Goal: Find specific page/section

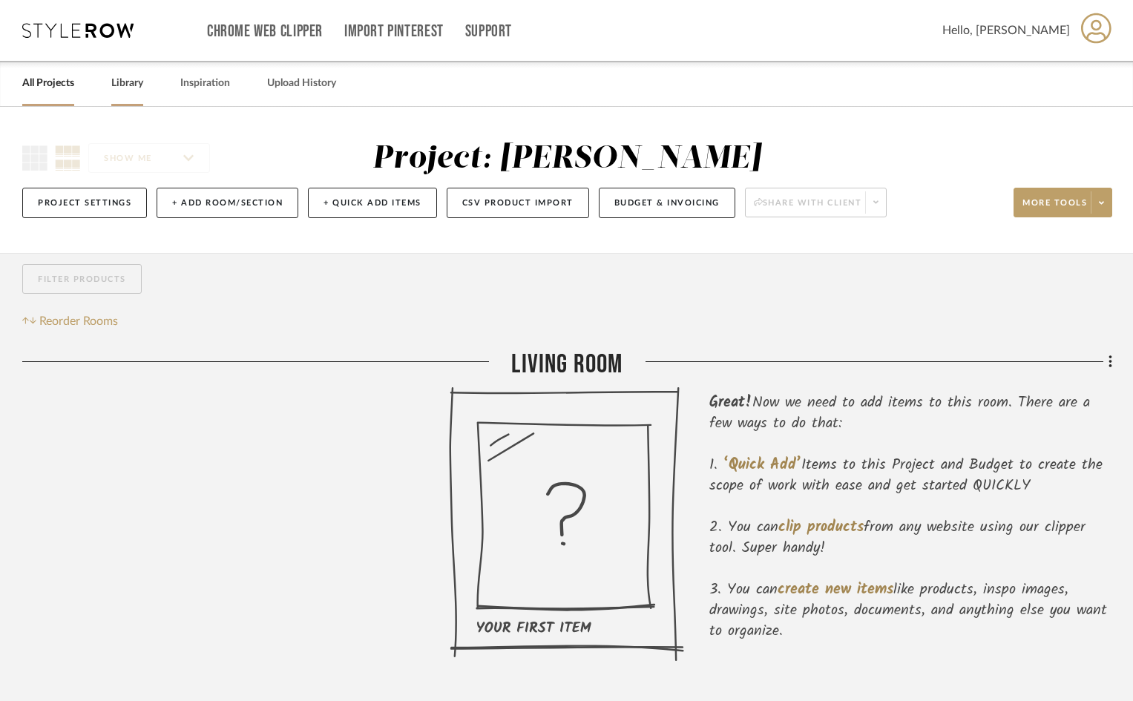
click at [133, 86] on link "Library" at bounding box center [127, 83] width 32 height 20
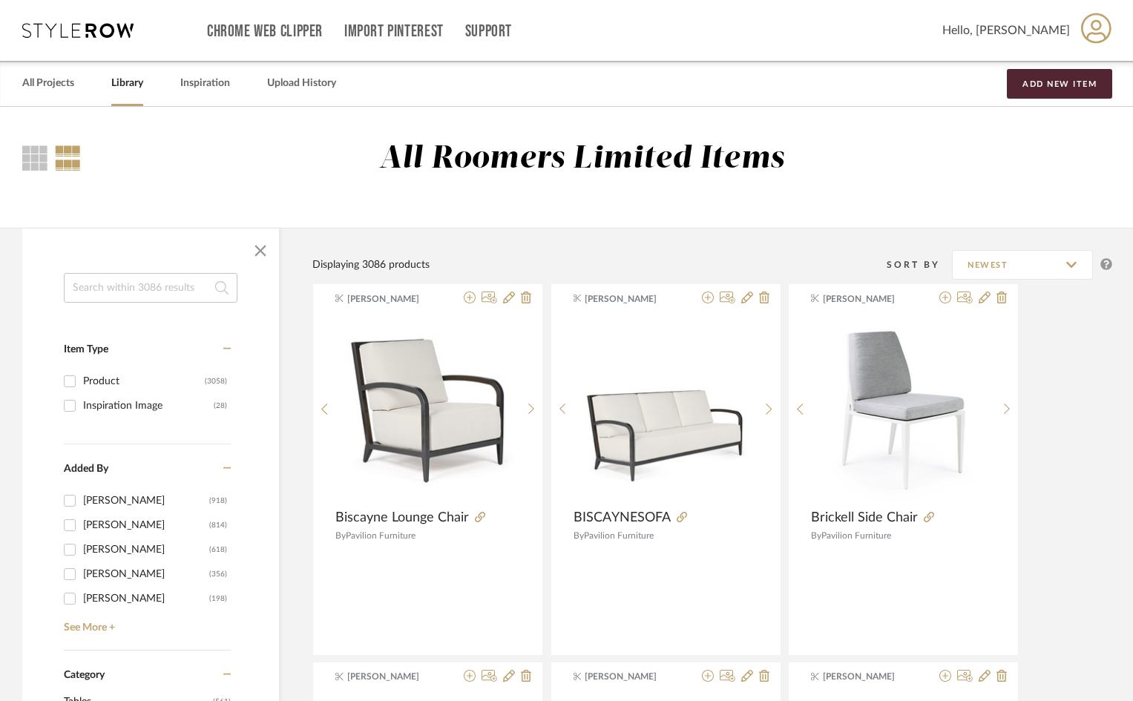
click at [133, 292] on input at bounding box center [151, 288] width 174 height 30
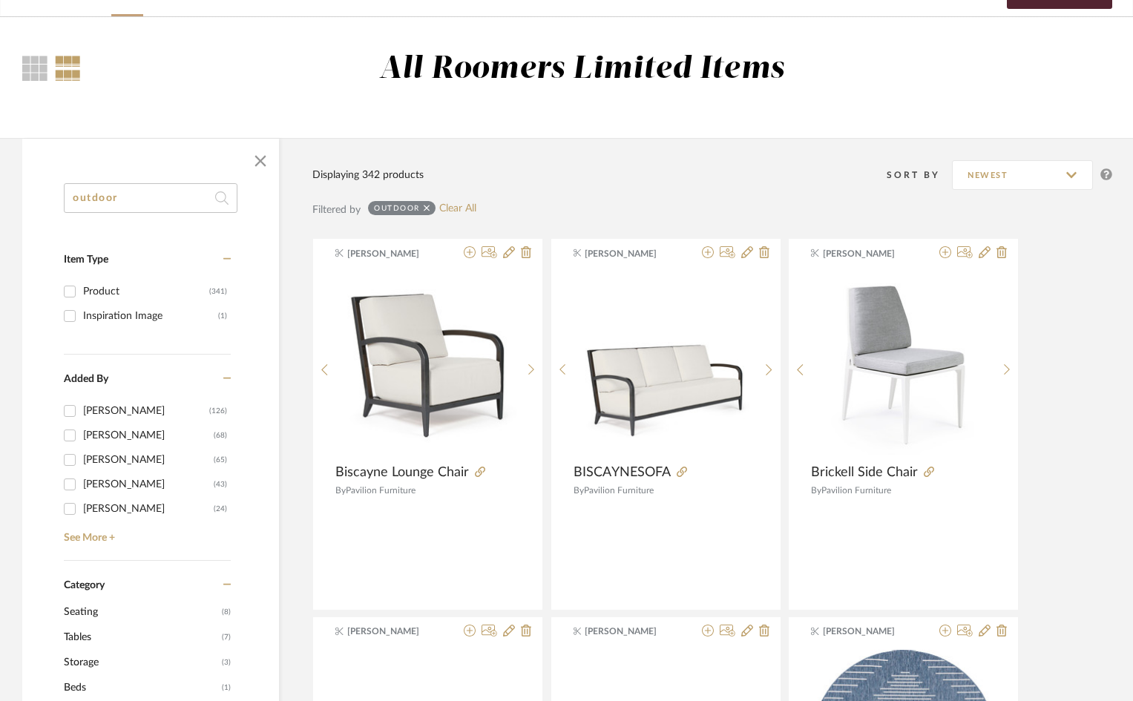
scroll to position [74, 0]
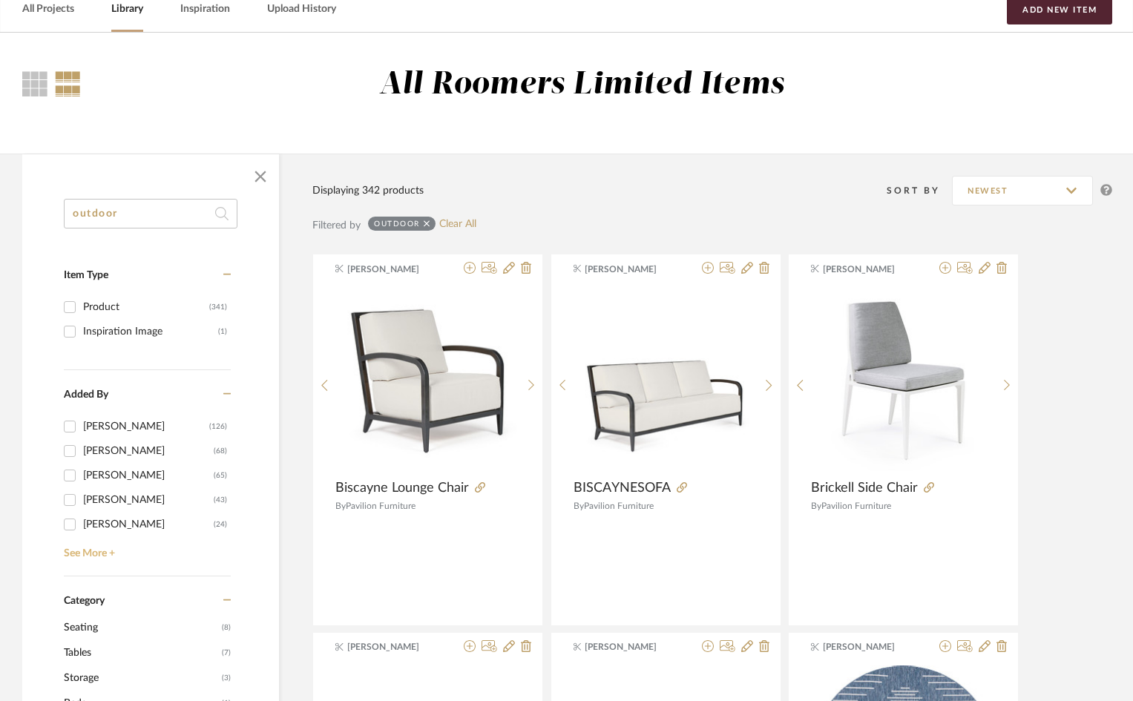
type input "outdoor"
click at [108, 553] on link "See More +" at bounding box center [145, 548] width 171 height 24
click at [129, 9] on link "Library" at bounding box center [127, 9] width 32 height 20
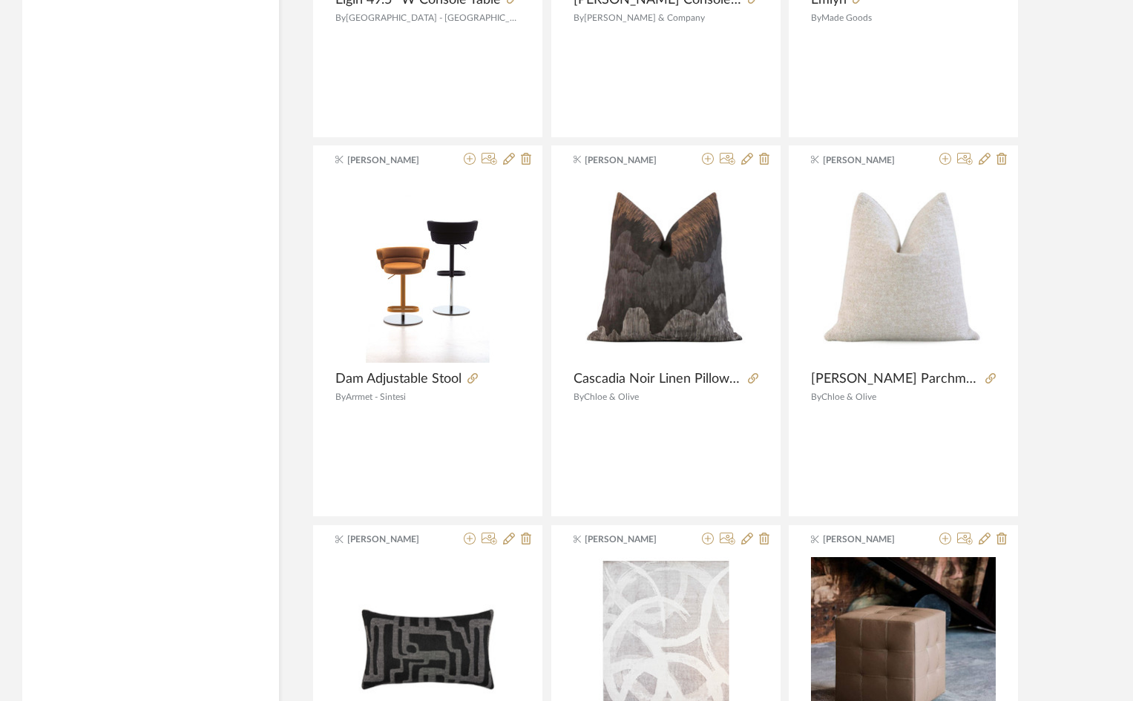
scroll to position [4285, 0]
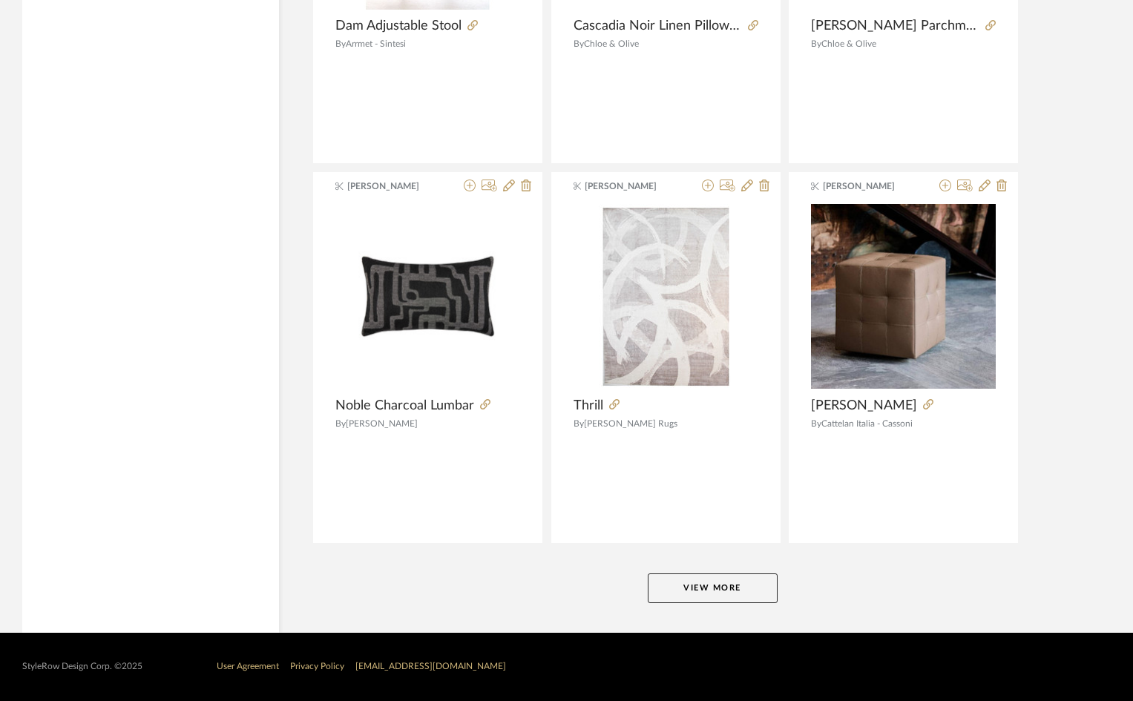
click at [682, 584] on button "View More" at bounding box center [713, 588] width 130 height 30
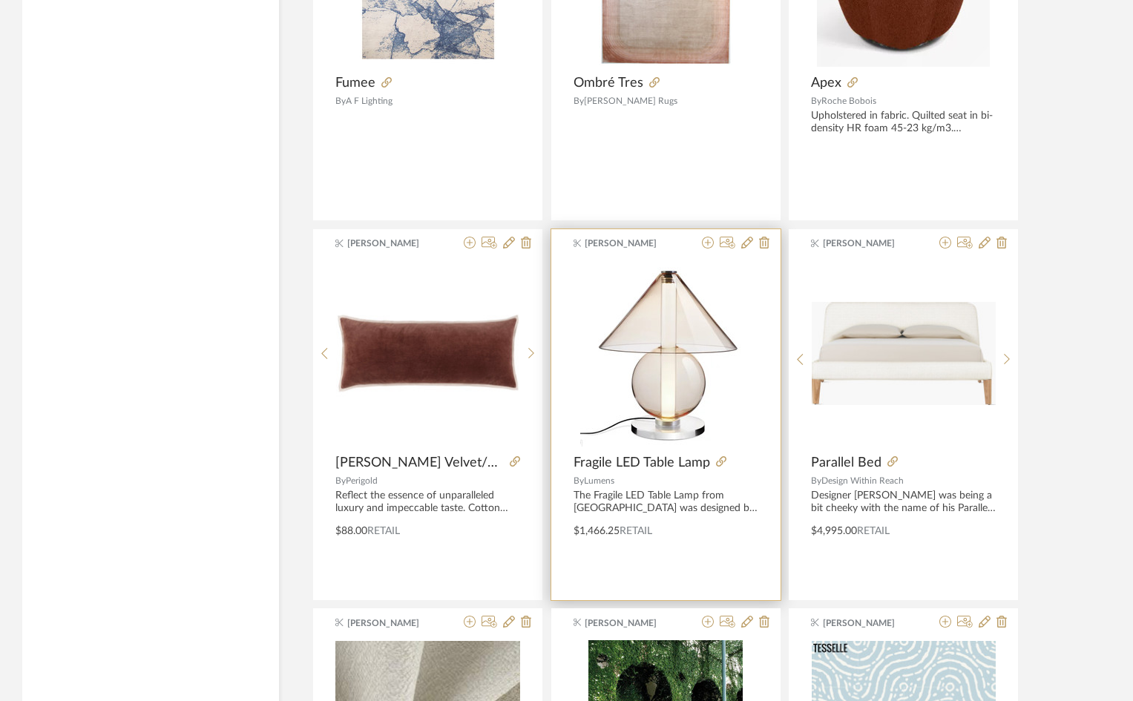
scroll to position [7577, 0]
